Goal: Task Accomplishment & Management: Manage account settings

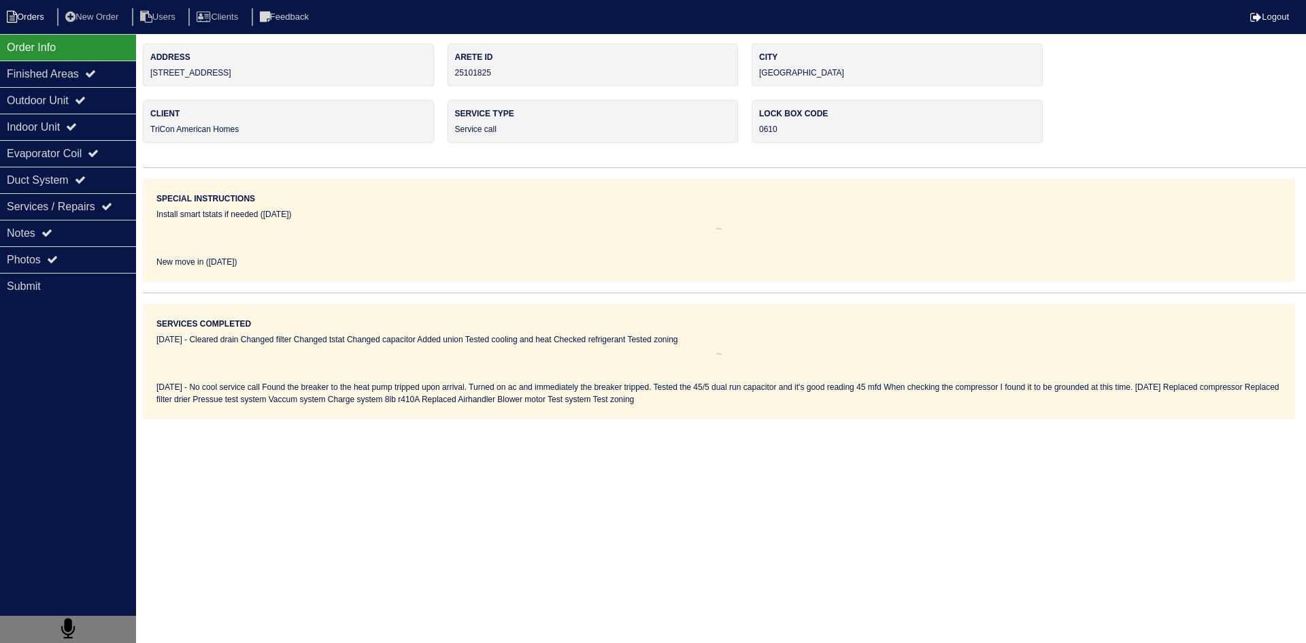
click at [25, 17] on li "Orders" at bounding box center [27, 17] width 55 height 18
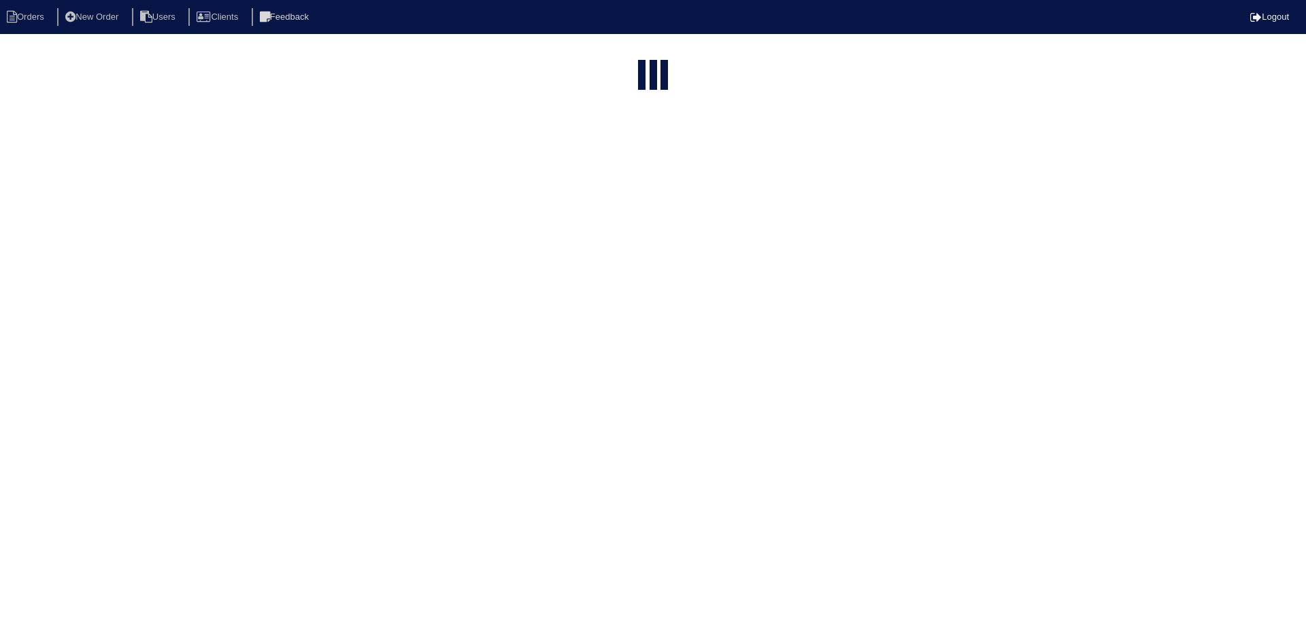
select select "15"
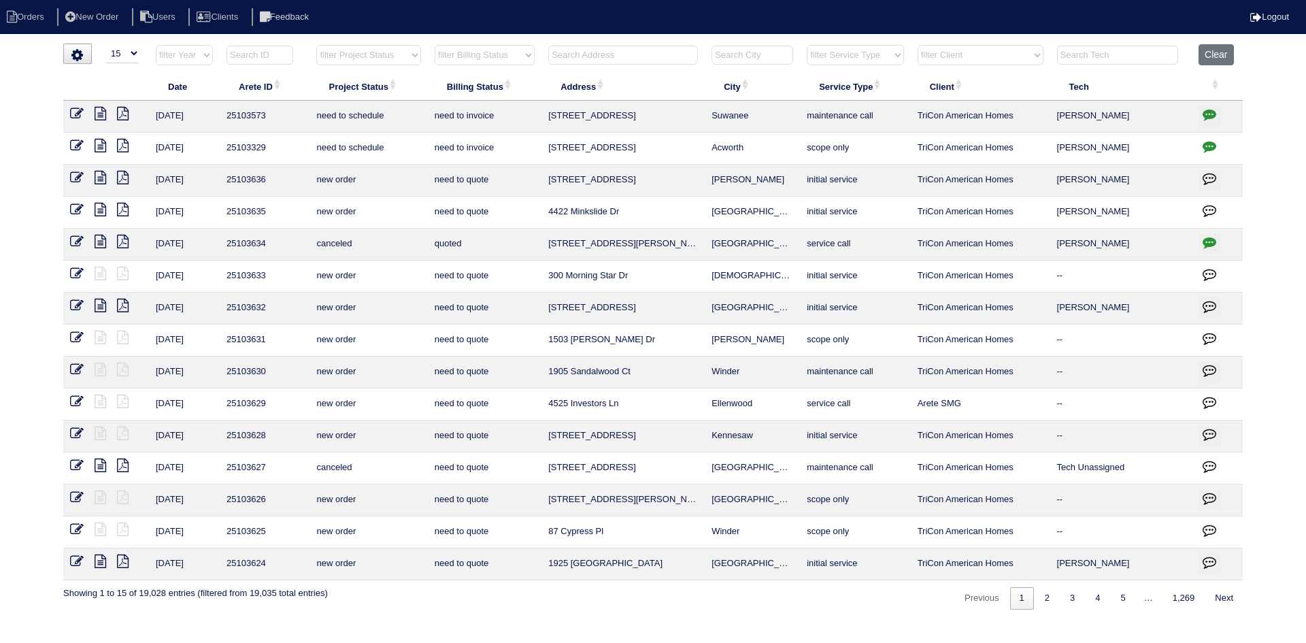
click at [669, 58] on input "text" at bounding box center [623, 55] width 150 height 19
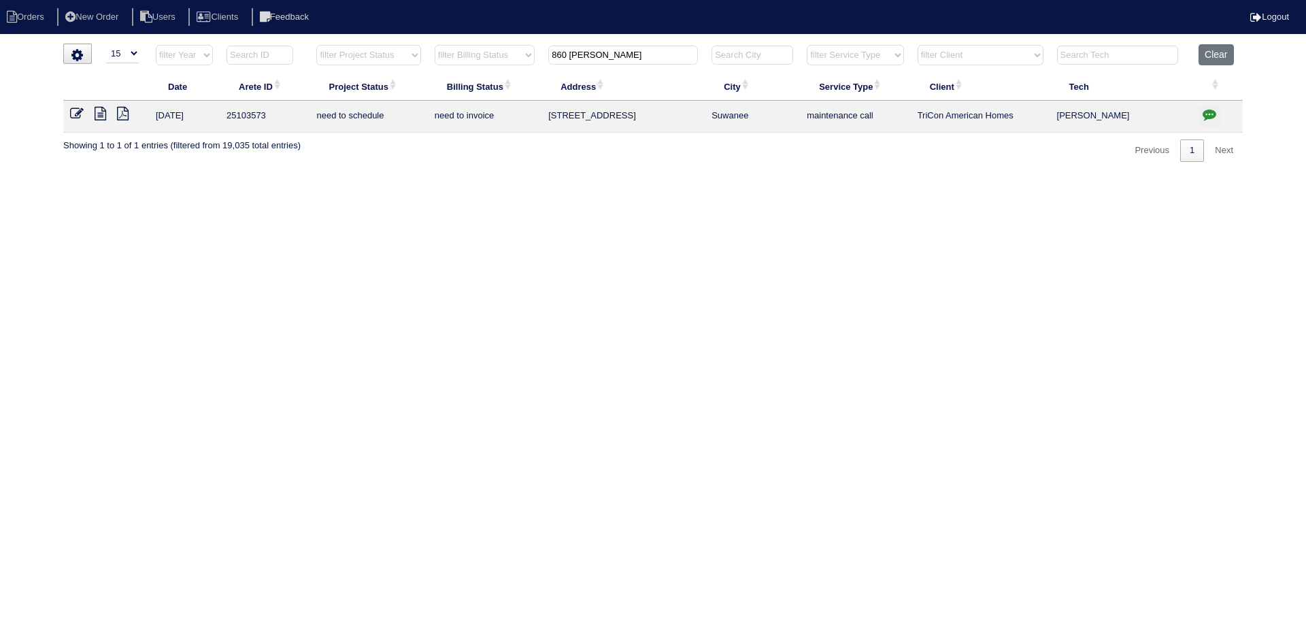
type input "860 [PERSON_NAME]"
click at [99, 114] on icon at bounding box center [101, 114] width 12 height 14
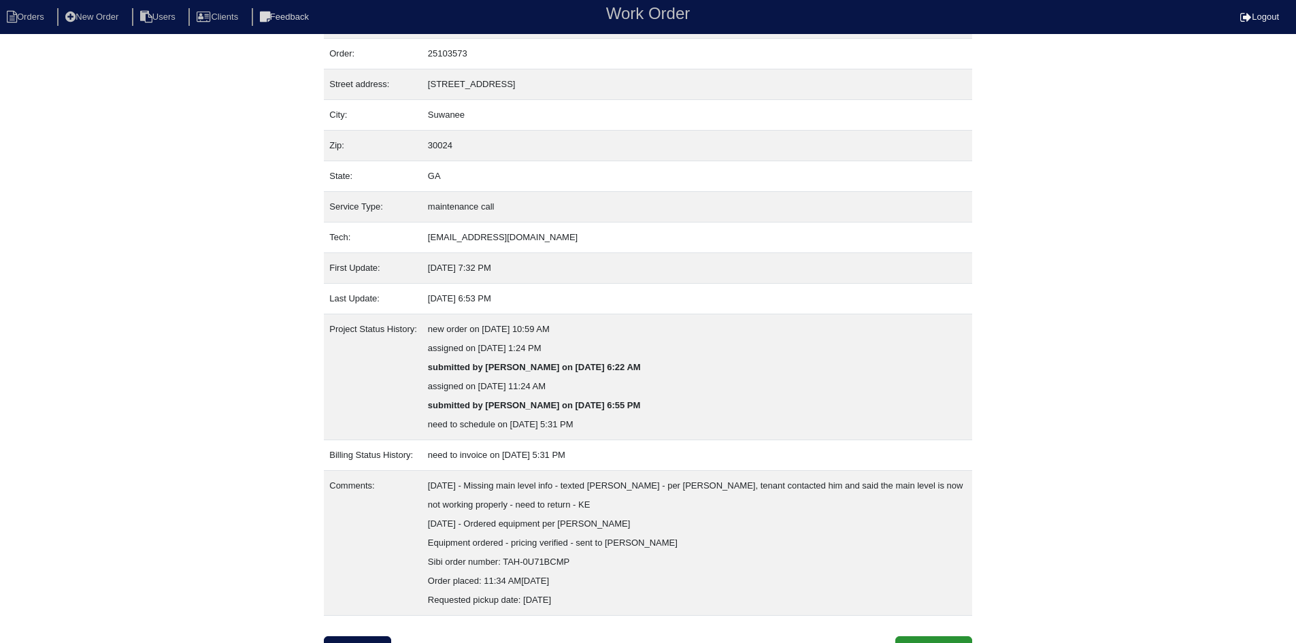
scroll to position [54, 0]
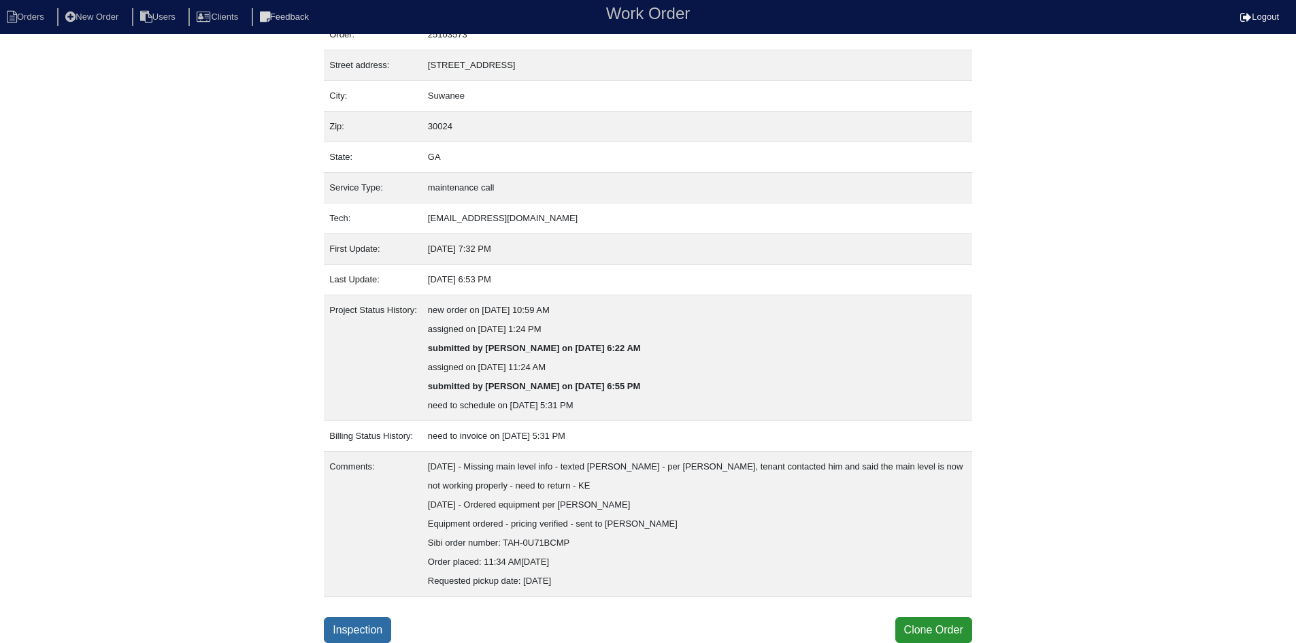
click at [385, 623] on link "Inspection" at bounding box center [357, 630] width 67 height 26
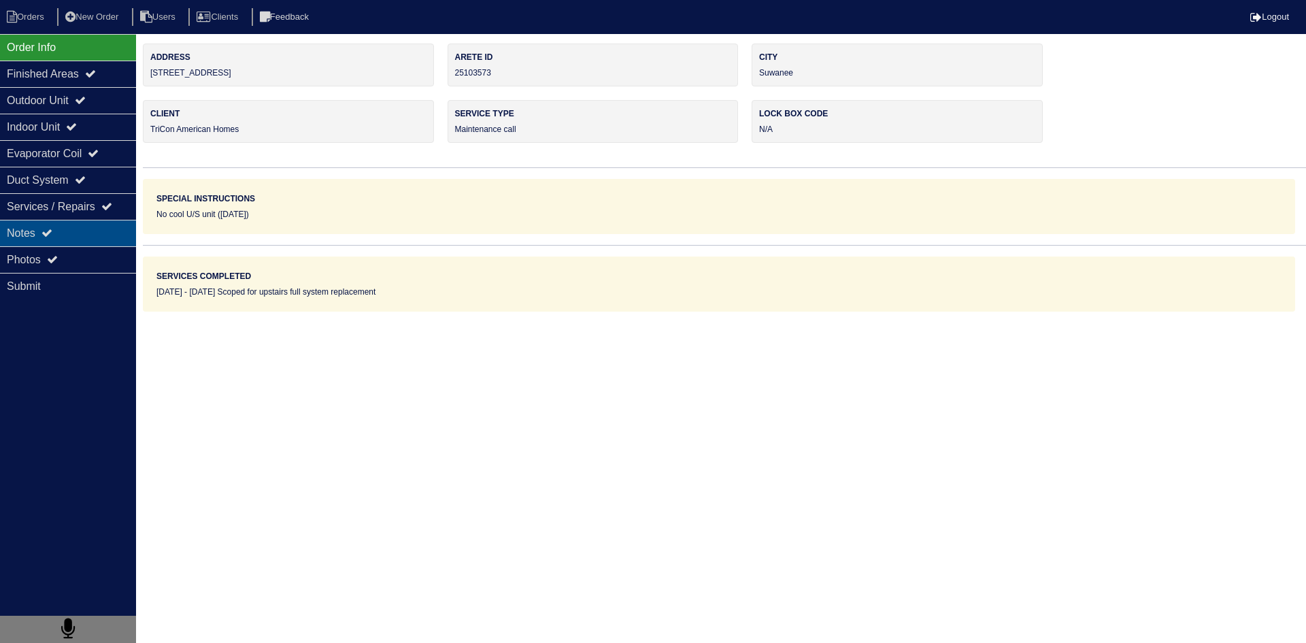
click at [96, 242] on div "Notes" at bounding box center [68, 233] width 136 height 27
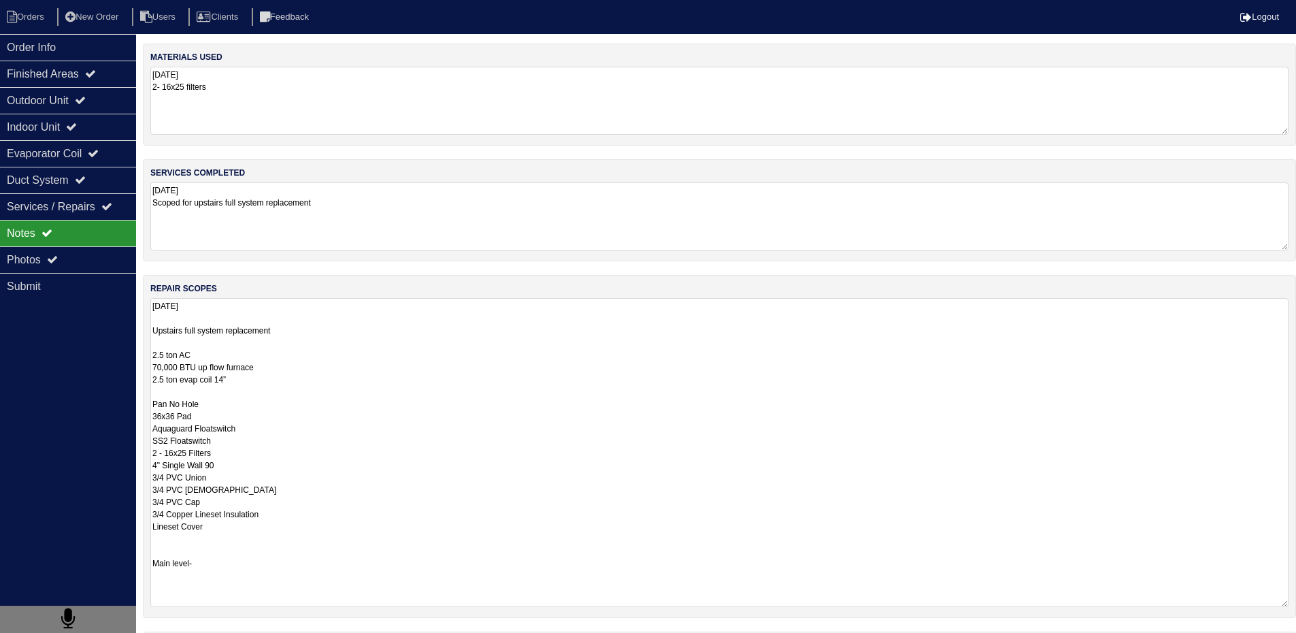
drag, startPoint x: 154, startPoint y: 329, endPoint x: 317, endPoint y: 520, distance: 251.4
click at [317, 520] on textarea "9.29.25 Upstairs full system replacement 2.5 ton AC 70,000 BTU up flow furnace …" at bounding box center [719, 452] width 1138 height 309
click at [45, 16] on li "Orders" at bounding box center [27, 17] width 55 height 18
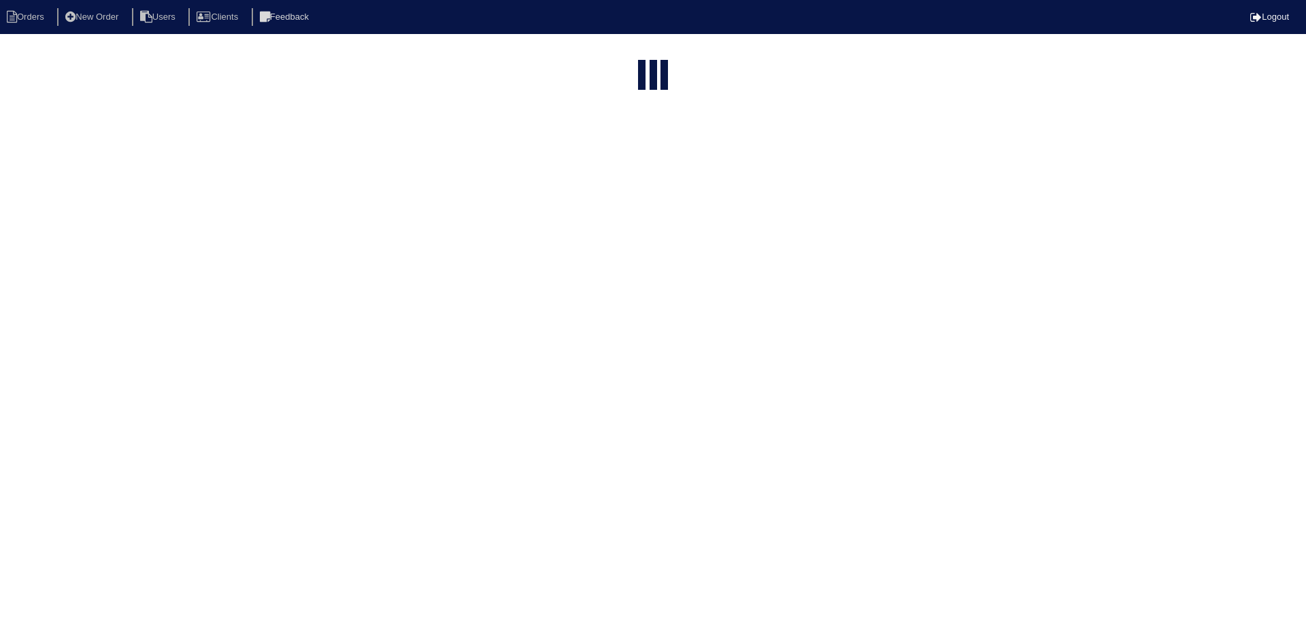
select select "15"
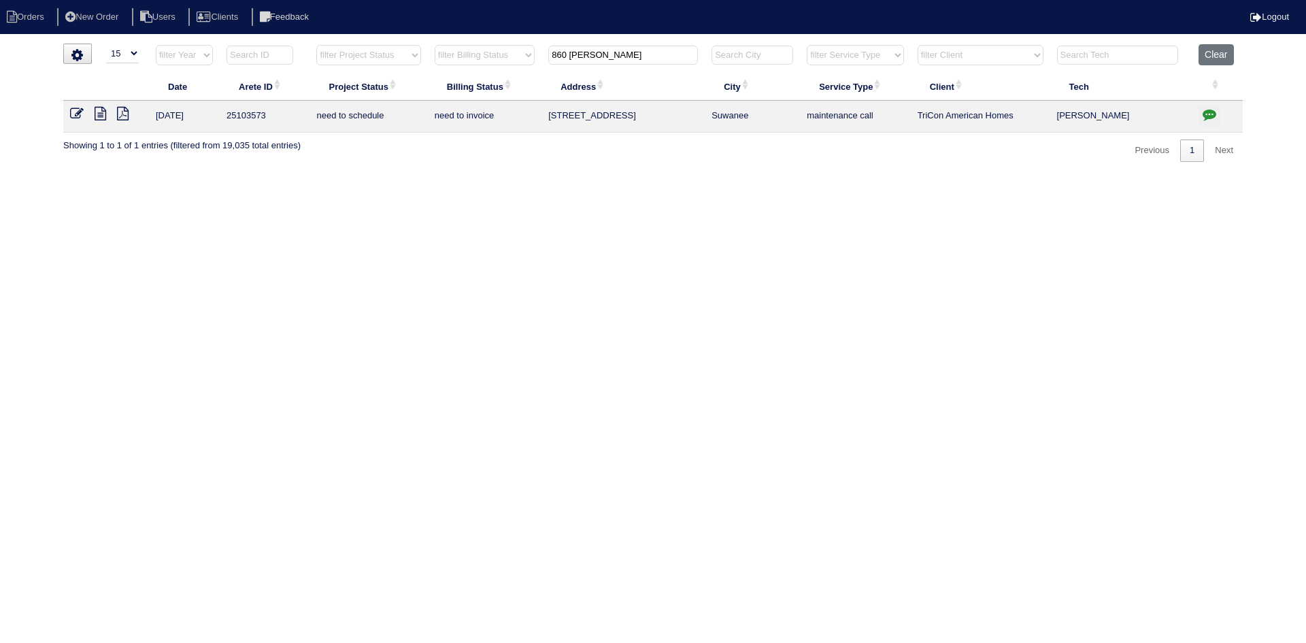
drag, startPoint x: 672, startPoint y: 57, endPoint x: 504, endPoint y: 53, distance: 168.1
click at [504, 53] on tr "filter Year -- Any Year -- 2025 2024 2023 2022 2021 2020 2019 filter Project St…" at bounding box center [653, 58] width 1180 height 28
type input "3012 nature"
click at [104, 110] on icon at bounding box center [101, 114] width 12 height 14
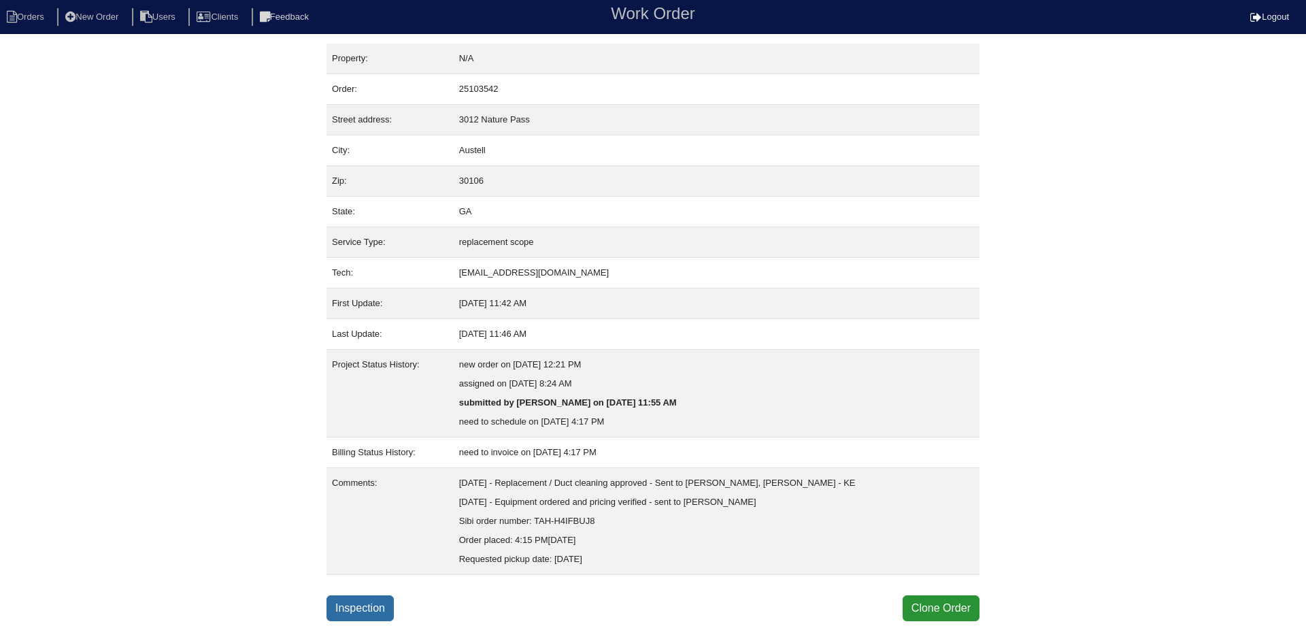
click at [386, 600] on link "Inspection" at bounding box center [360, 608] width 67 height 26
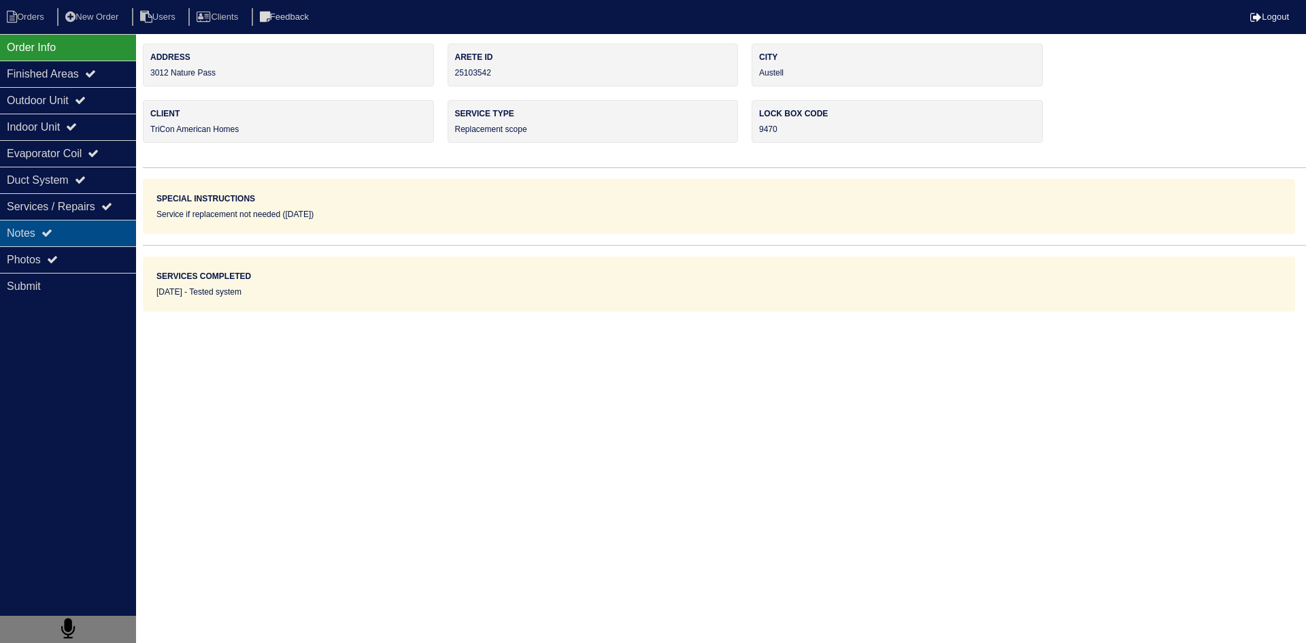
click at [96, 234] on div "Notes" at bounding box center [68, 233] width 136 height 27
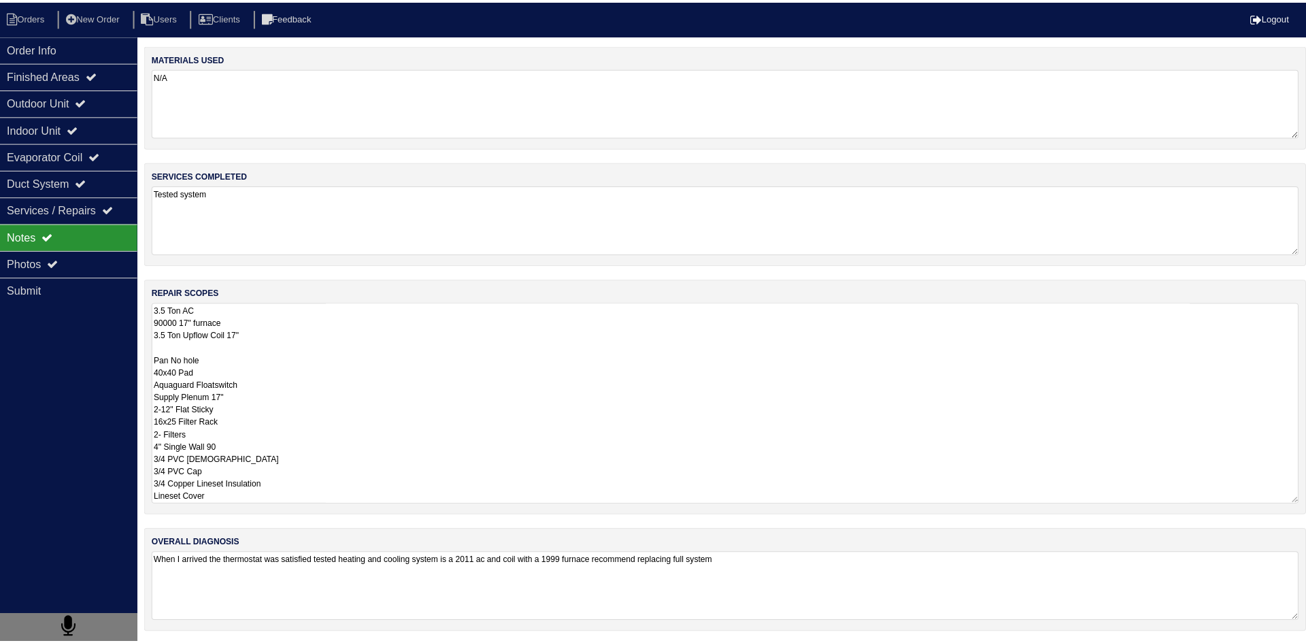
scroll to position [1, 0]
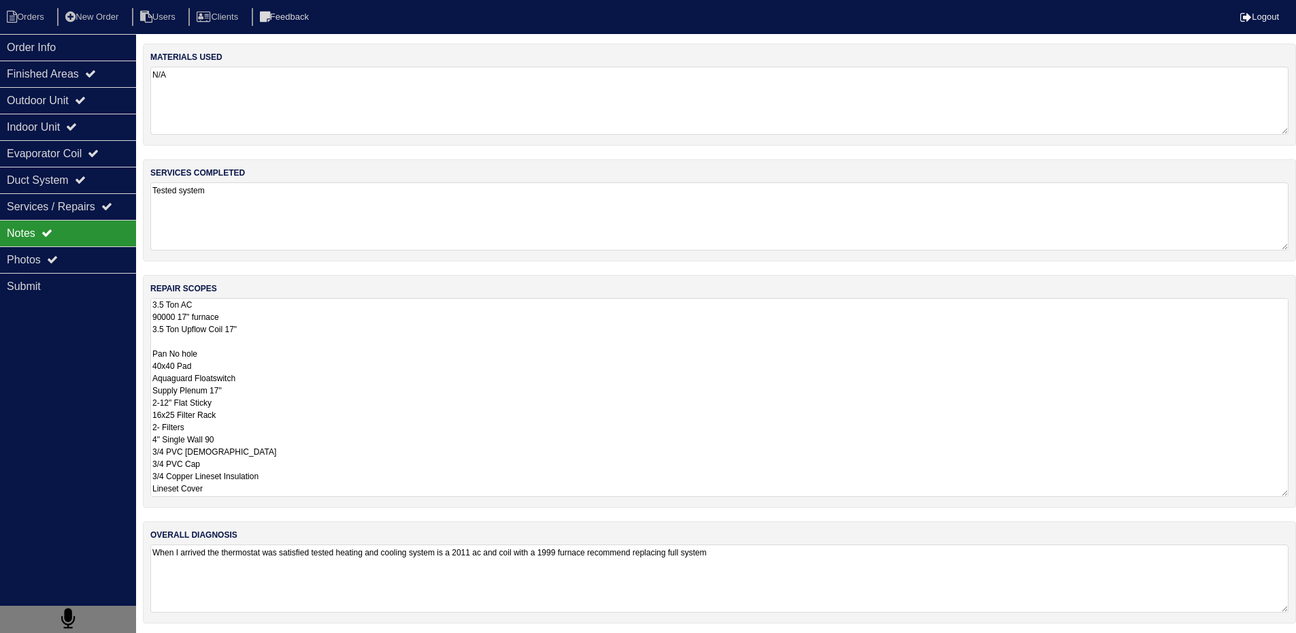
drag, startPoint x: 152, startPoint y: 306, endPoint x: 280, endPoint y: 499, distance: 231.2
click at [281, 499] on div "repair scopes 3.5 Ton AC 90000 17" furnace 3.5 Ton Upflow Coil 17" Pan No hole …" at bounding box center [719, 391] width 1153 height 233
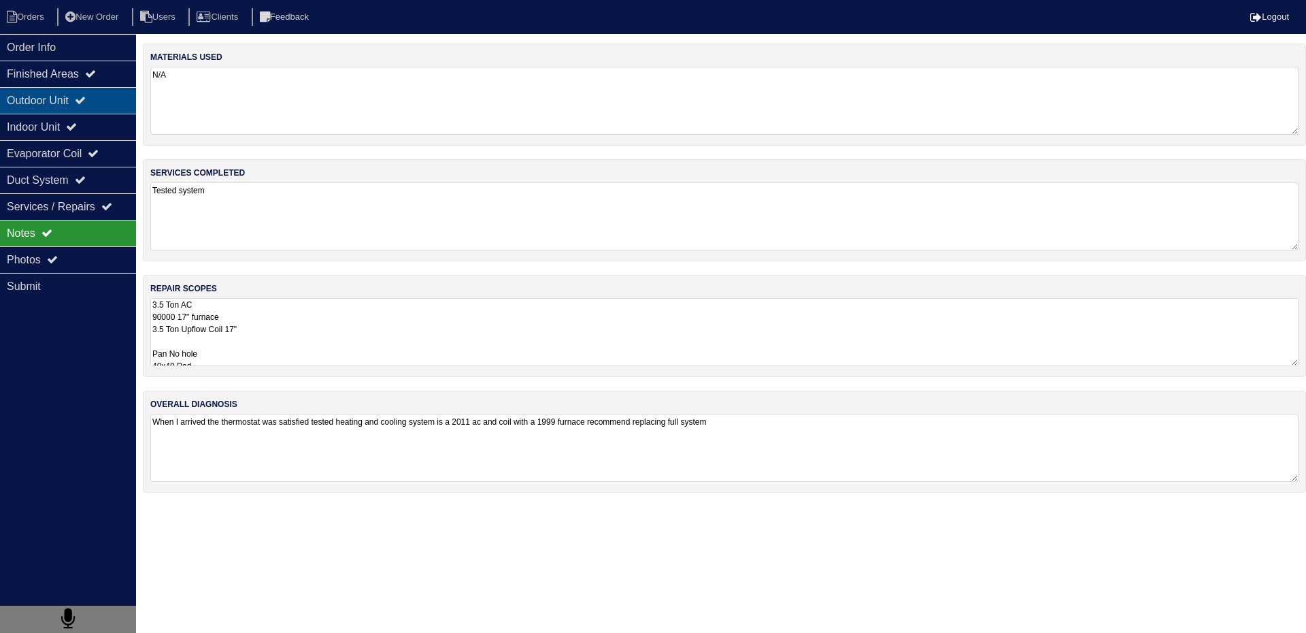
click at [24, 105] on div "Outdoor Unit" at bounding box center [68, 100] width 136 height 27
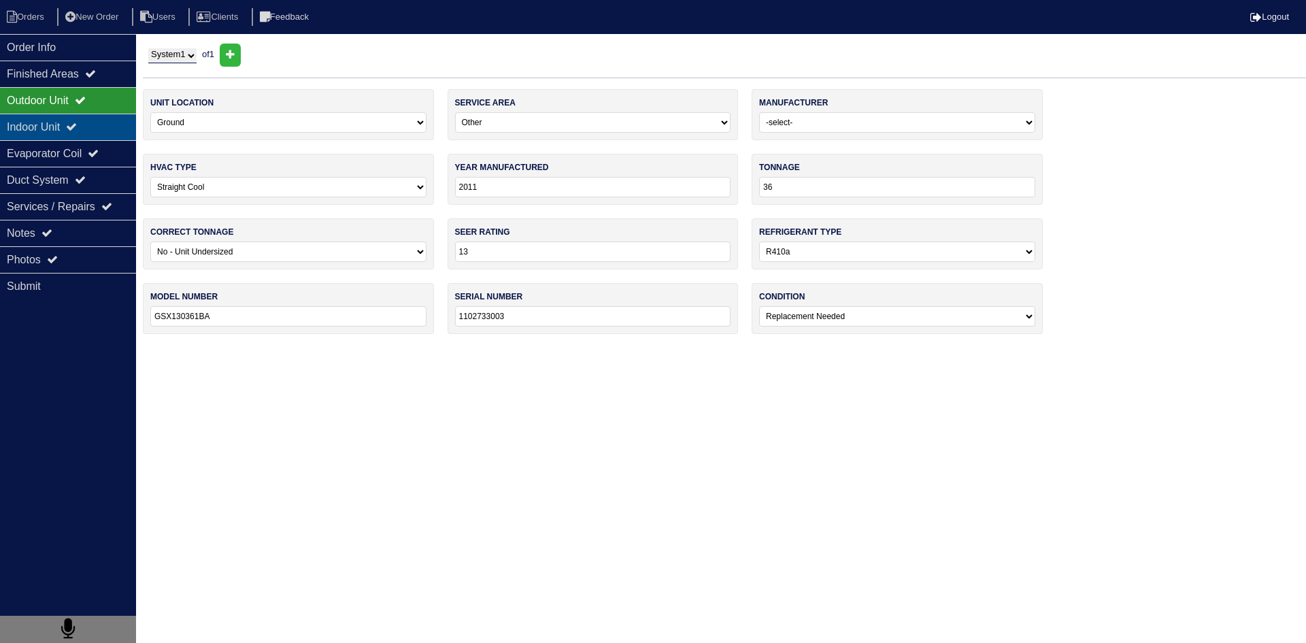
click at [52, 133] on div "Indoor Unit" at bounding box center [68, 127] width 136 height 27
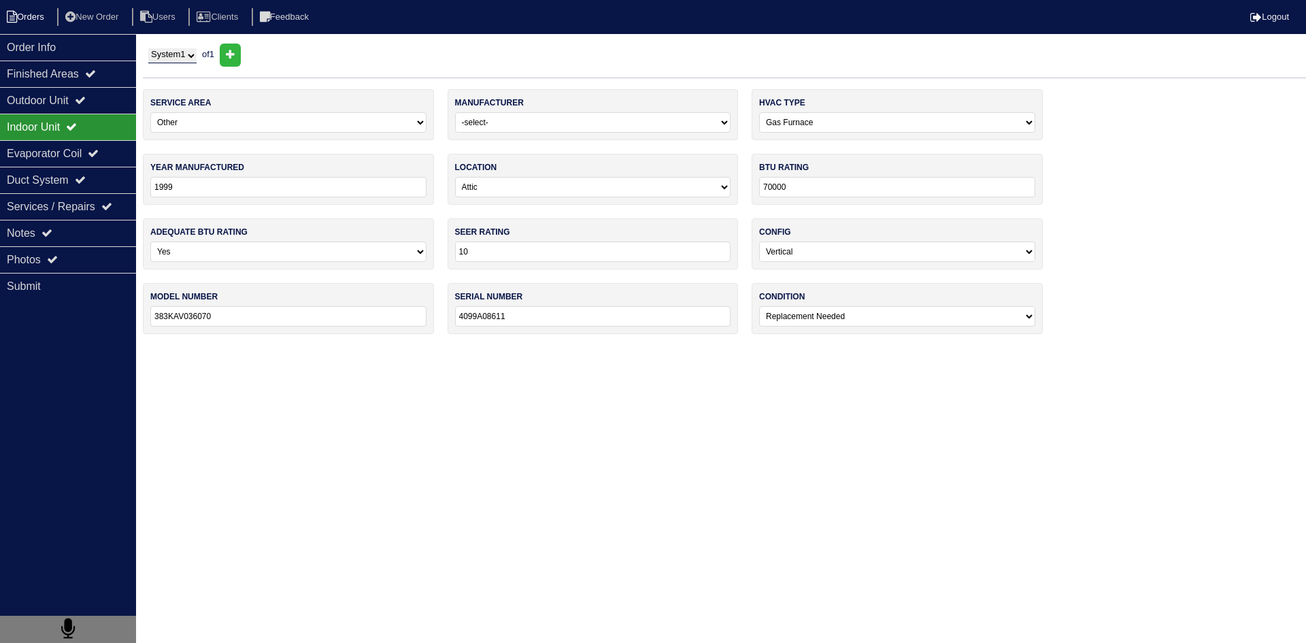
click at [33, 14] on li "Orders" at bounding box center [27, 17] width 55 height 18
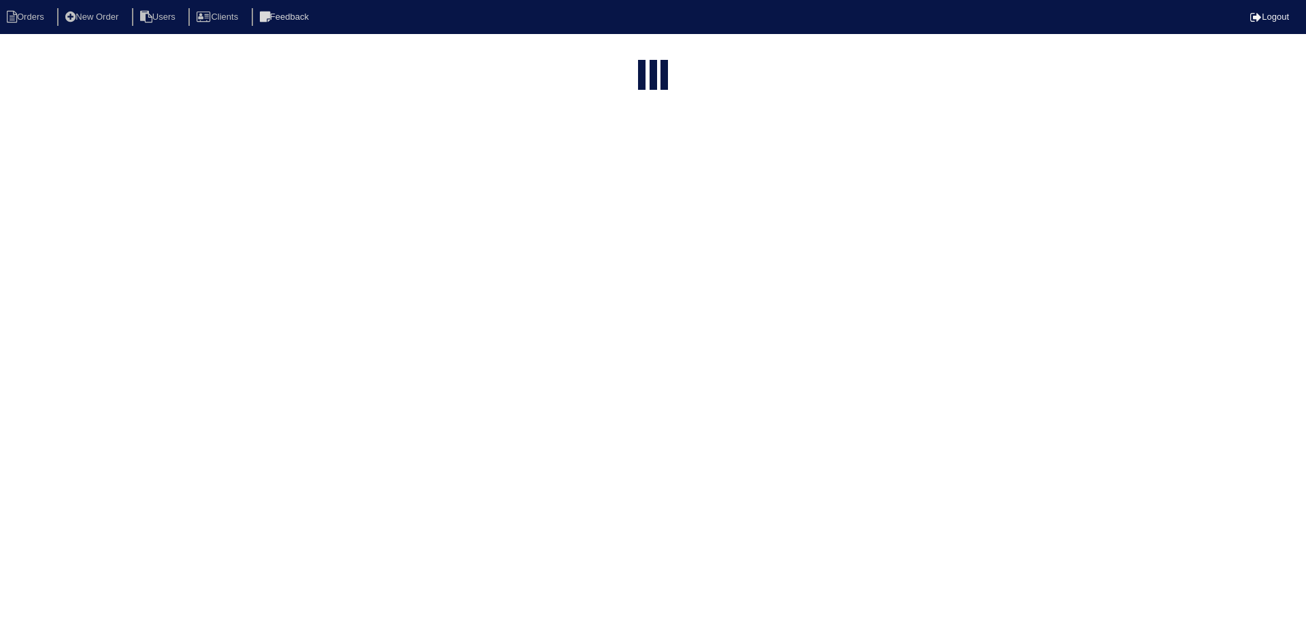
select select "15"
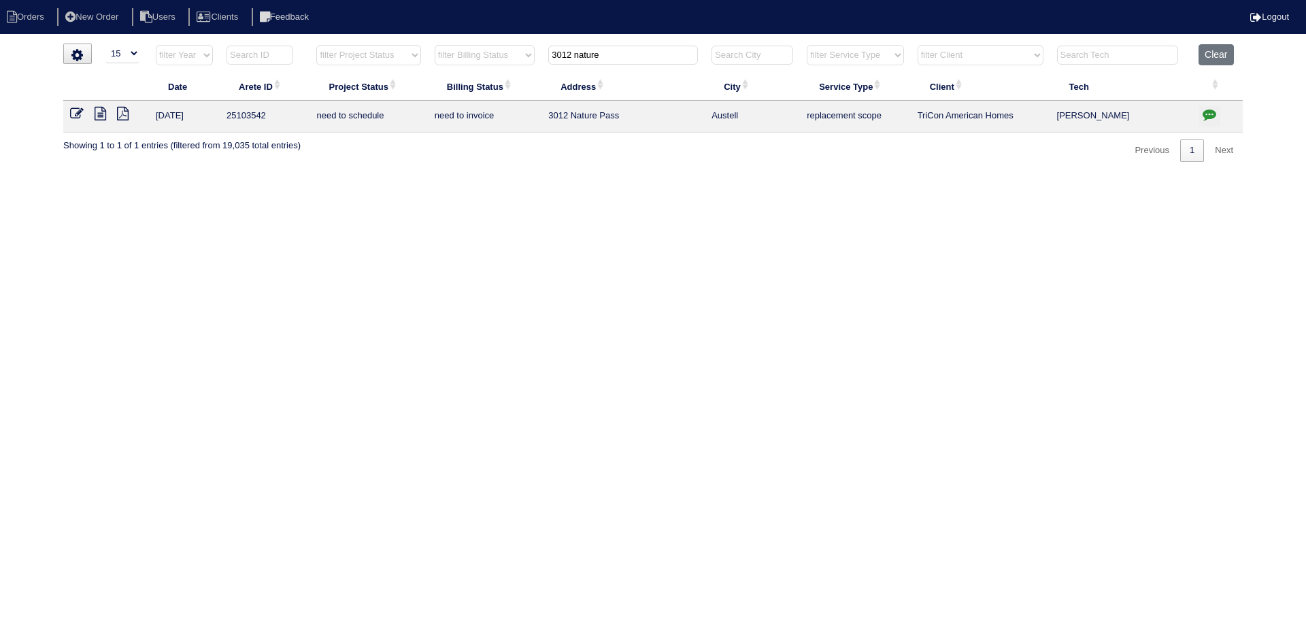
drag, startPoint x: 667, startPoint y: 55, endPoint x: 502, endPoint y: 55, distance: 165.3
click at [502, 55] on tr "filter Year -- Any Year -- 2025 2024 2023 2022 2021 2020 2019 filter Project St…" at bounding box center [653, 58] width 1180 height 28
type input "8122 valley"
click at [105, 115] on icon at bounding box center [101, 114] width 12 height 14
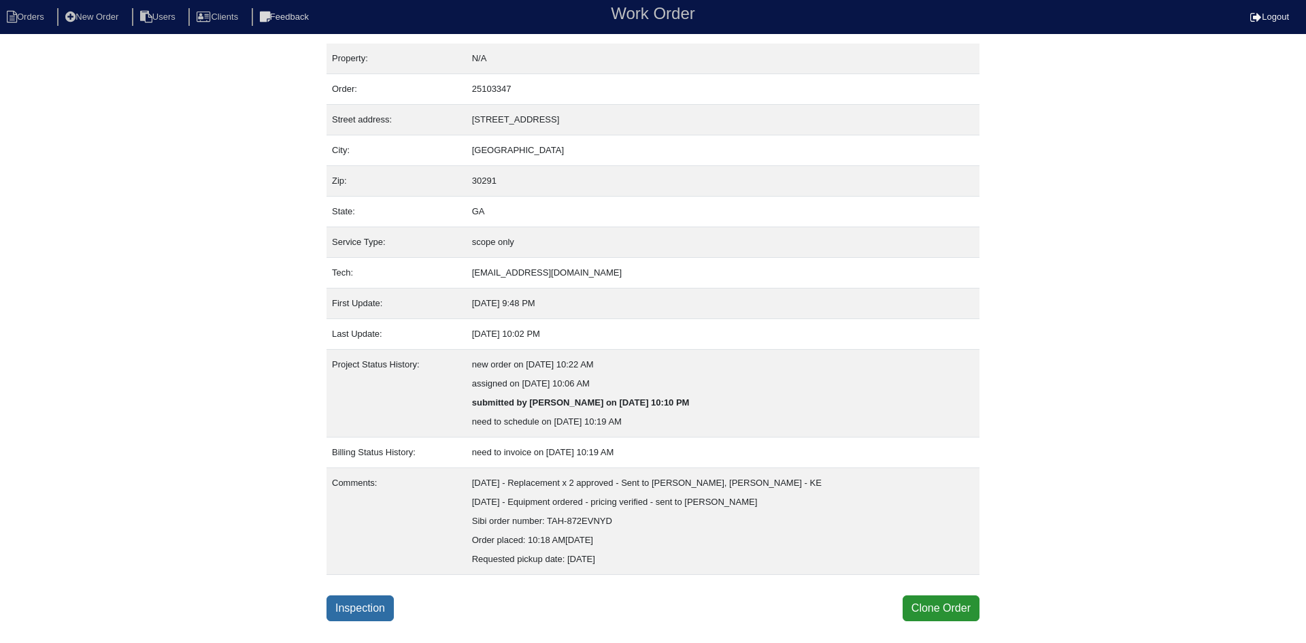
click at [385, 612] on link "Inspection" at bounding box center [360, 608] width 67 height 26
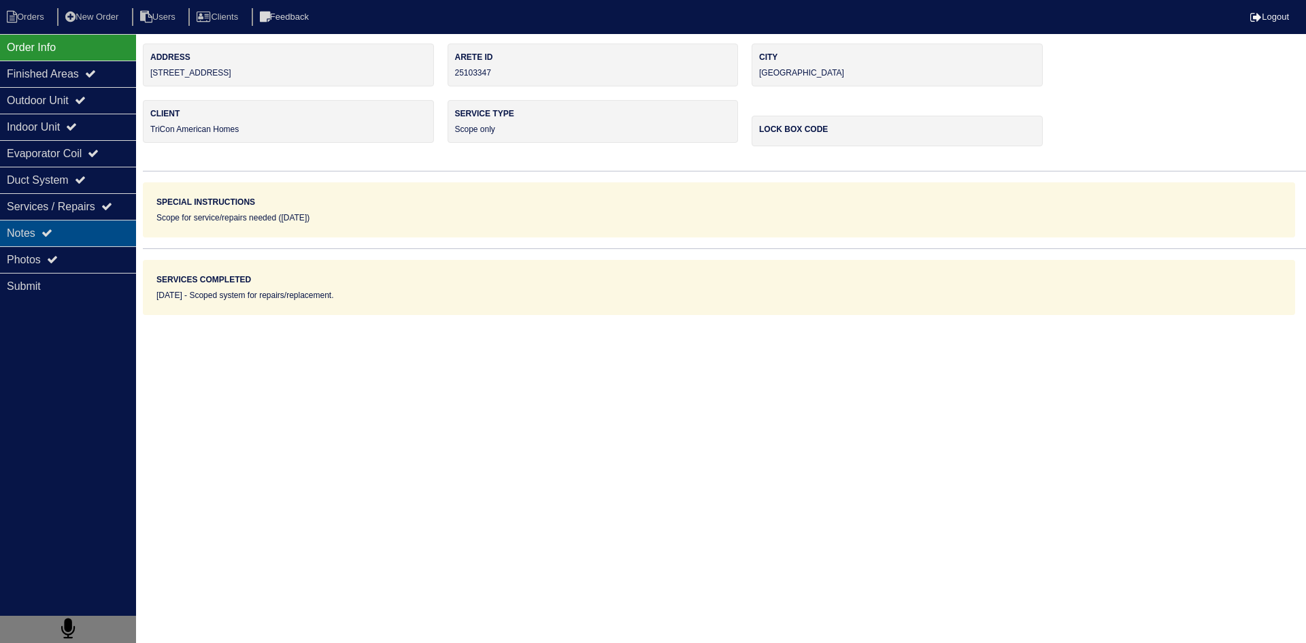
click at [78, 227] on div "Notes" at bounding box center [68, 233] width 136 height 27
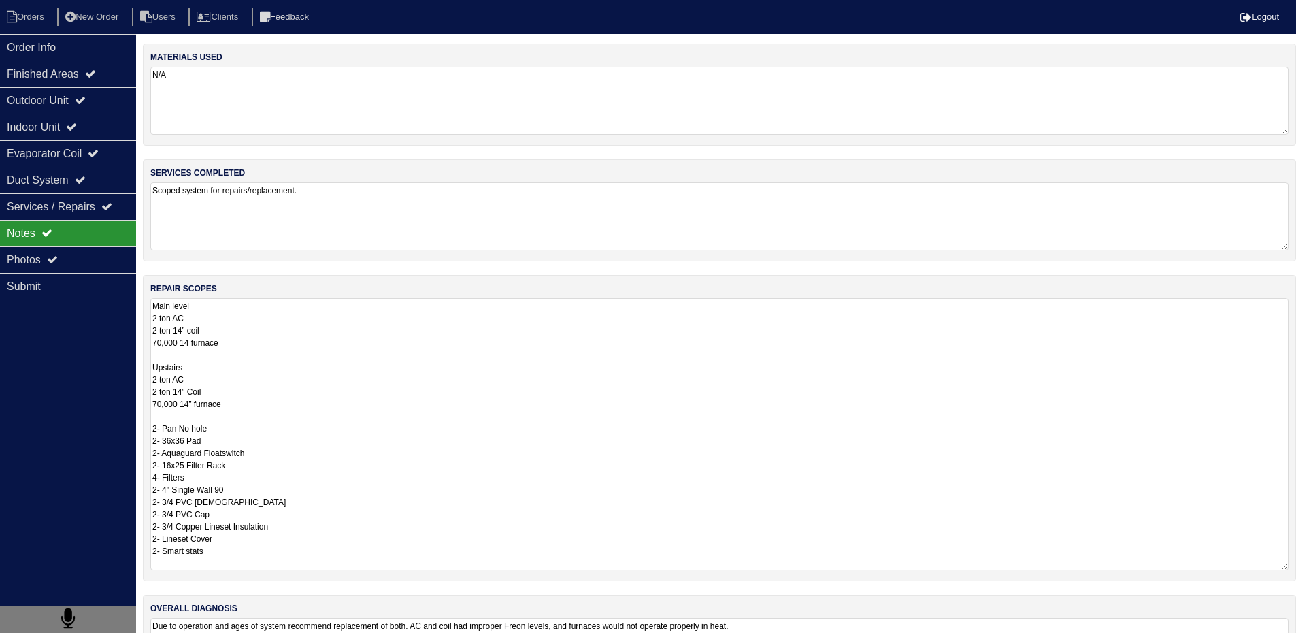
scroll to position [1, 0]
drag, startPoint x: 154, startPoint y: 306, endPoint x: 333, endPoint y: 579, distance: 326.3
click at [328, 571] on div "repair scopes Main level 2 ton AC 2 ton 14” coil 70,000 14 furnace Upstairs 2 t…" at bounding box center [719, 428] width 1153 height 306
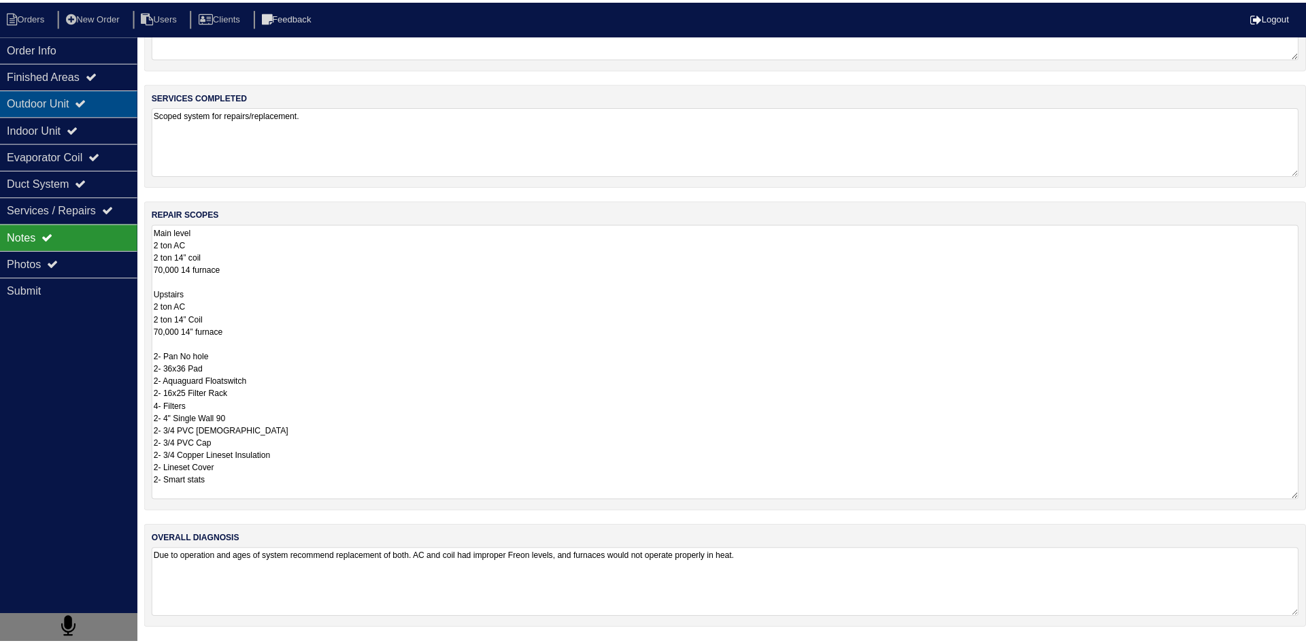
scroll to position [0, 0]
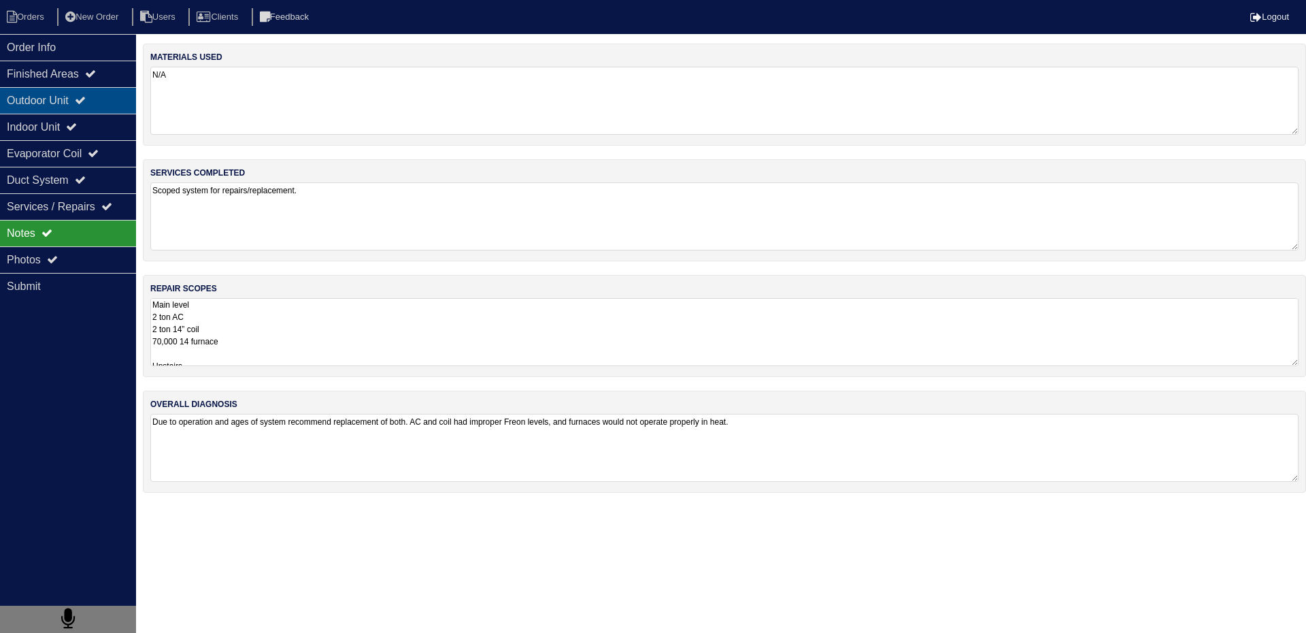
click at [44, 110] on div "Outdoor Unit" at bounding box center [68, 100] width 136 height 27
